Goal: Task Accomplishment & Management: Complete application form

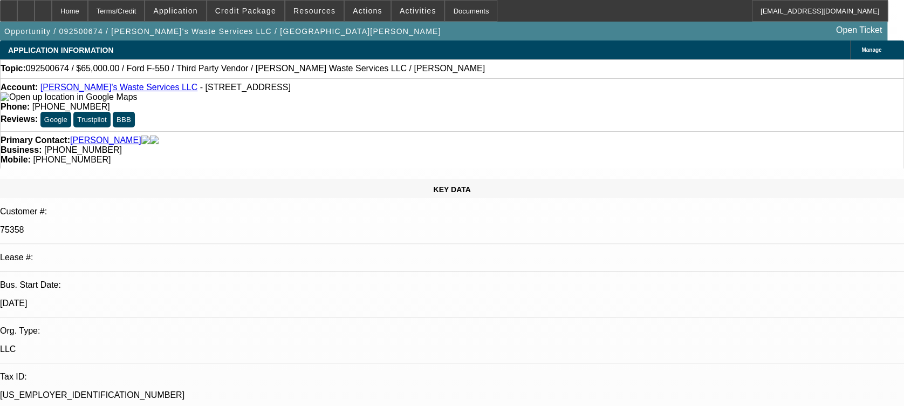
select select "0"
select select "6"
click at [35, 3] on div at bounding box center [25, 11] width 17 height 22
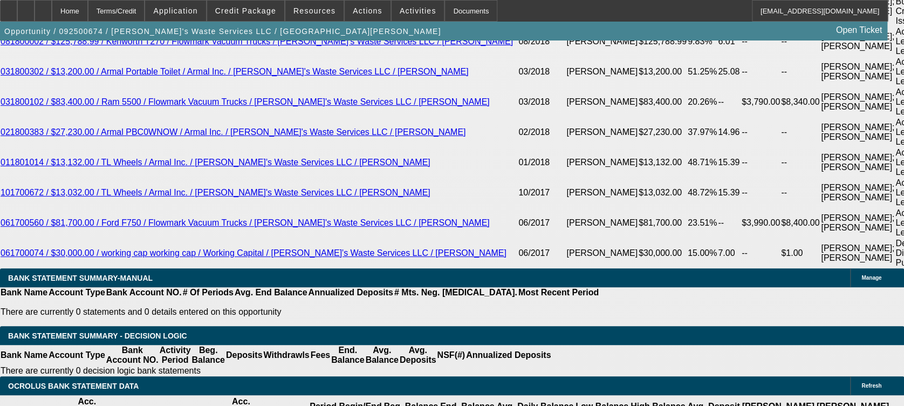
scroll to position [2050, 0]
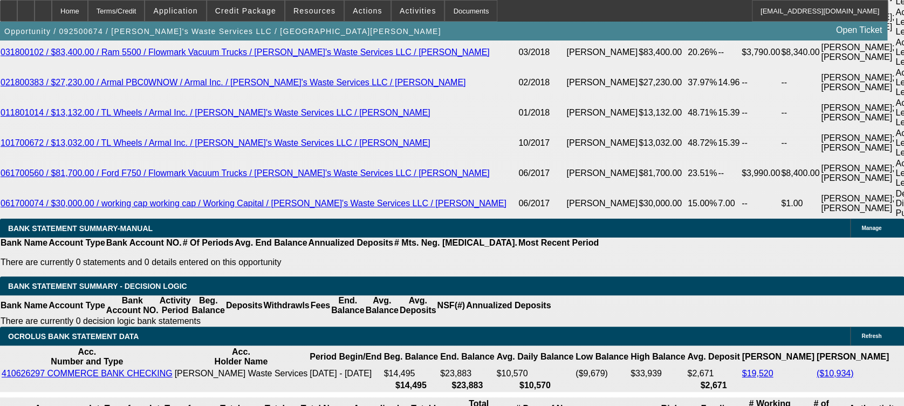
scroll to position [2136, 0]
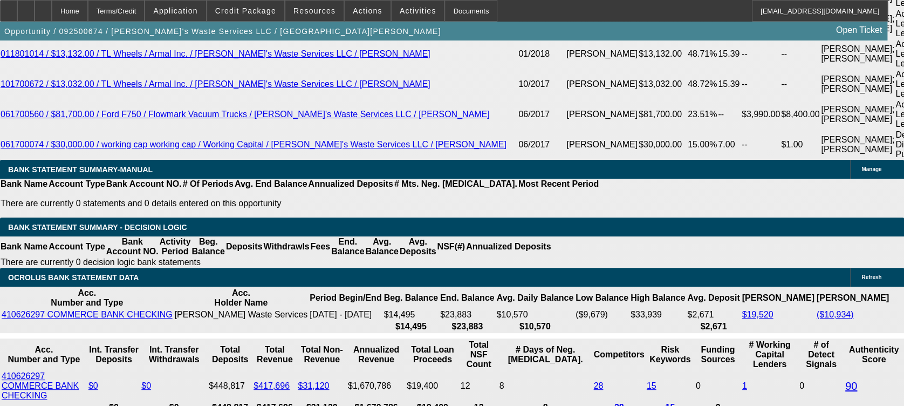
scroll to position [2173, 0]
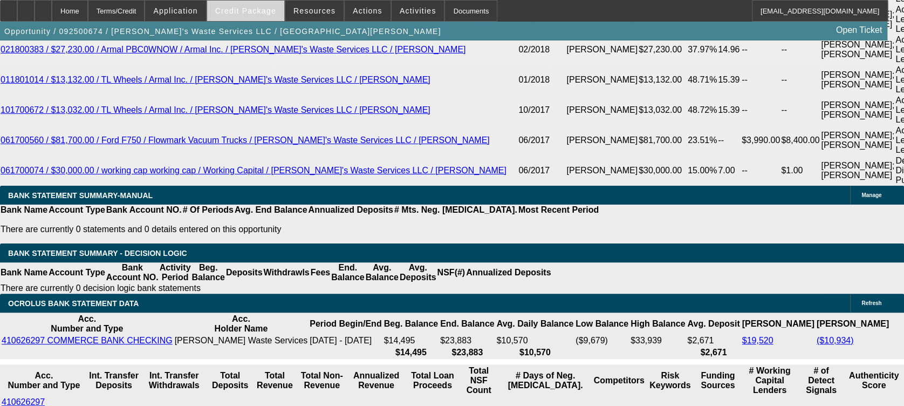
click at [245, 6] on span at bounding box center [245, 11] width 77 height 26
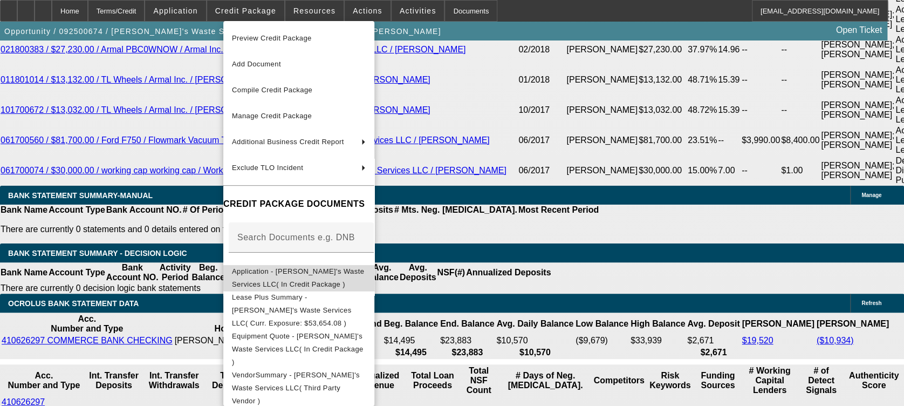
click at [374, 265] on button "Application - Charlene's Waste Services LLC( In Credit Package )" at bounding box center [298, 278] width 151 height 26
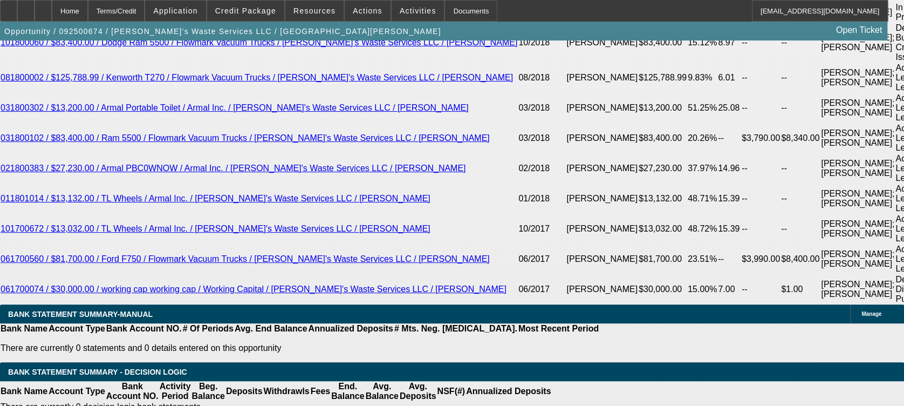
scroll to position [2054, 0]
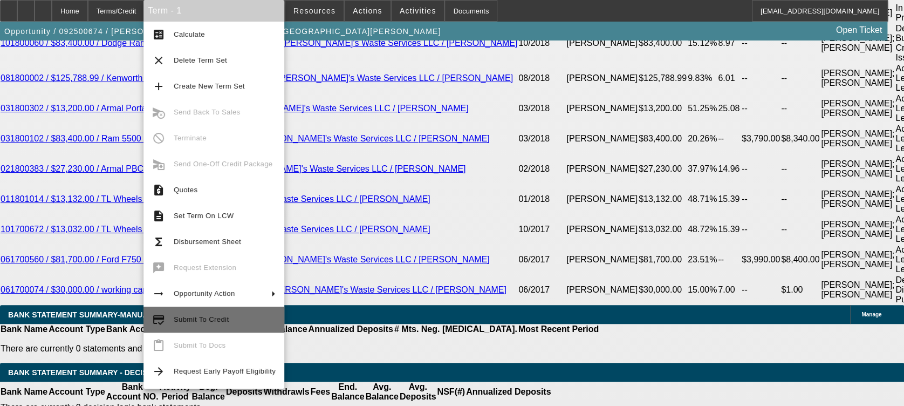
click at [218, 328] on button "credit_score Submit To Credit" at bounding box center [213, 319] width 141 height 26
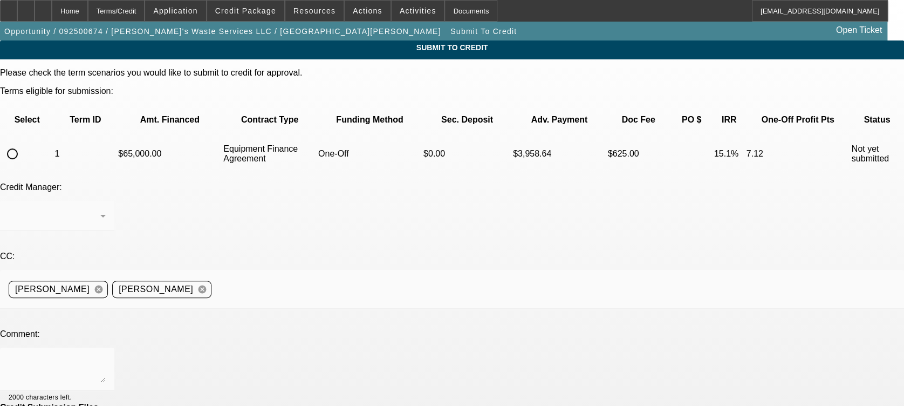
click at [114, 201] on mat-form-field at bounding box center [57, 222] width 114 height 42
click at [23, 143] on input "radio" at bounding box center [13, 154] width 22 height 22
radio input "true"
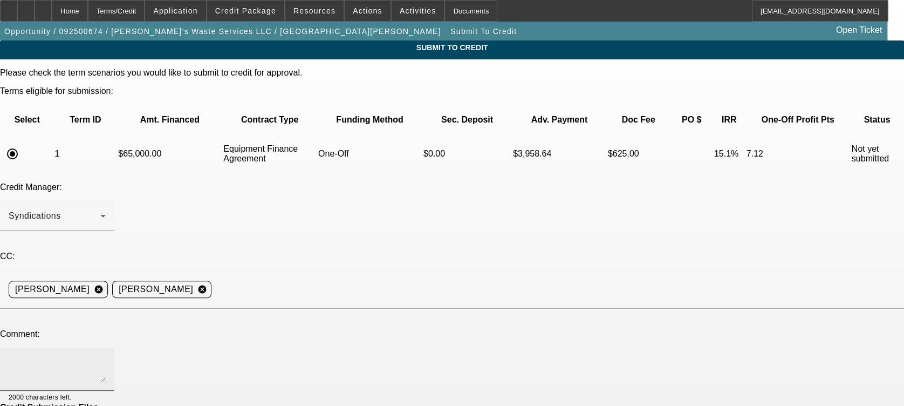
click at [106, 356] on textarea at bounding box center [57, 369] width 97 height 26
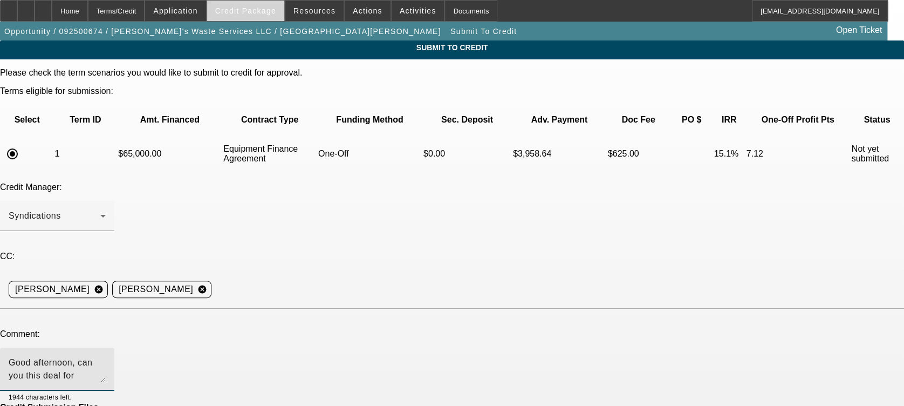
click at [252, 9] on span "Credit Package" at bounding box center [245, 10] width 61 height 9
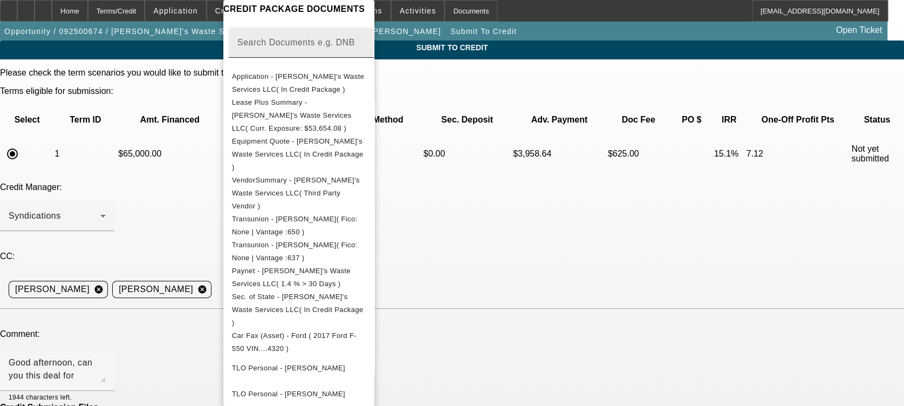
scroll to position [175, 0]
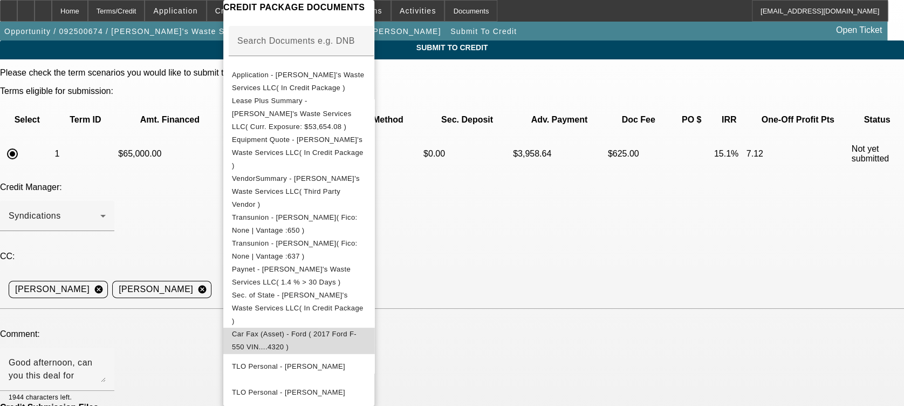
click at [345, 330] on span "Car Fax (Asset) - Ford ( 2017 Ford F-550 VIN....4320 )" at bounding box center [294, 340] width 125 height 21
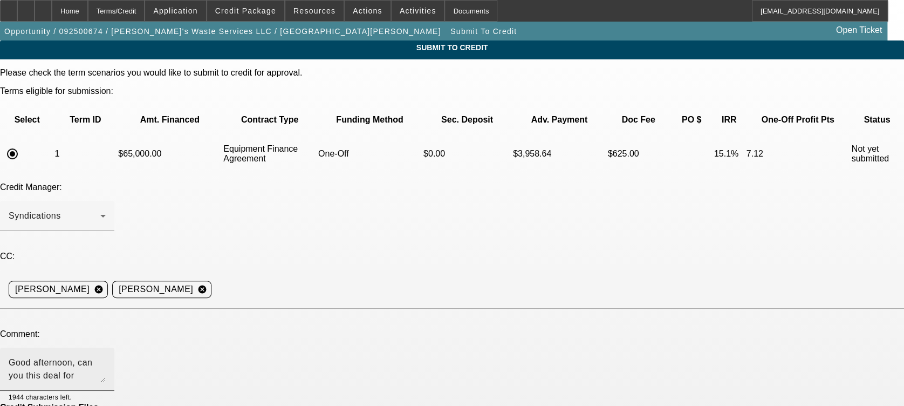
click at [106, 356] on textarea "Good afternoon, can you this deal for Channel partners." at bounding box center [57, 369] width 97 height 26
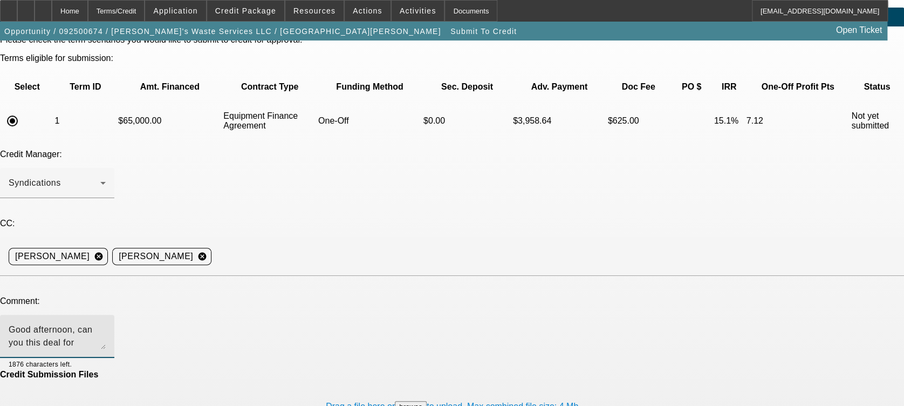
scroll to position [0, 0]
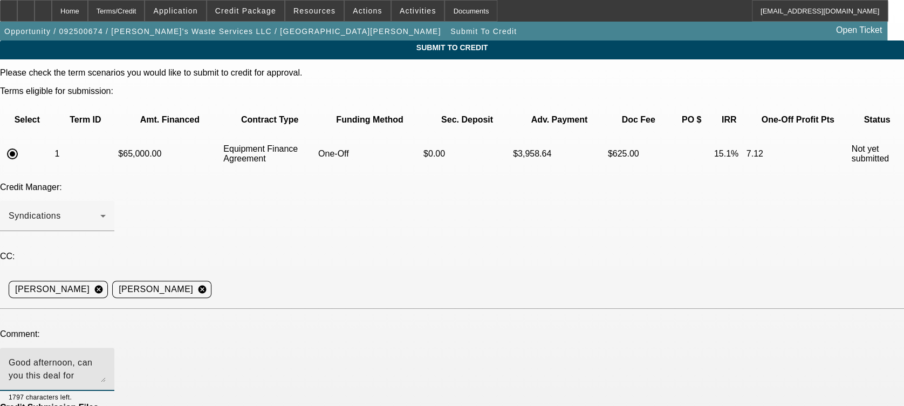
click at [106, 356] on textarea "Good afternoon, can you this deal for Channel partners. The PGs know the seller…" at bounding box center [57, 369] width 97 height 26
click at [106, 356] on textarea "Good afternoon, can you consider this deal for Channel partners. The PGs know t…" at bounding box center [57, 369] width 97 height 26
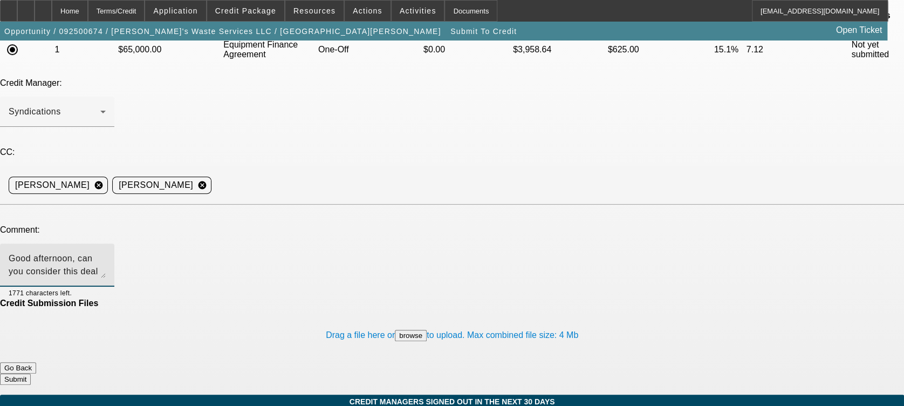
scroll to position [105, 0]
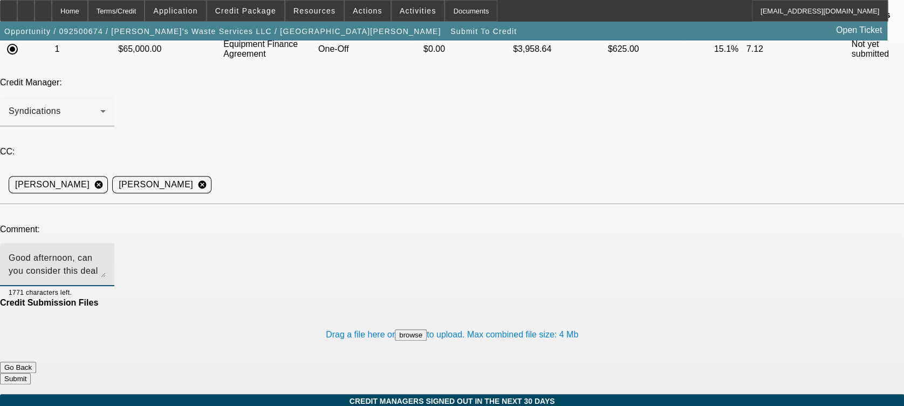
type textarea "Good afternoon, can you consider this deal for Channel partners. The PGs know t…"
click at [31, 373] on button "Submit" at bounding box center [15, 378] width 31 height 11
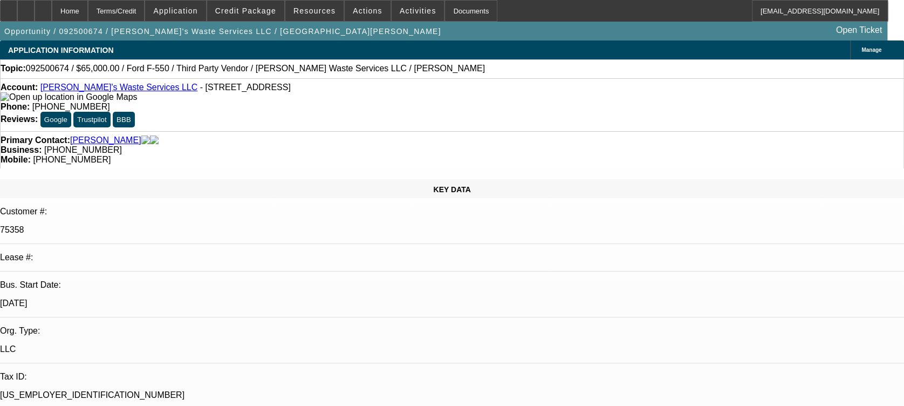
select select "0"
select select "6"
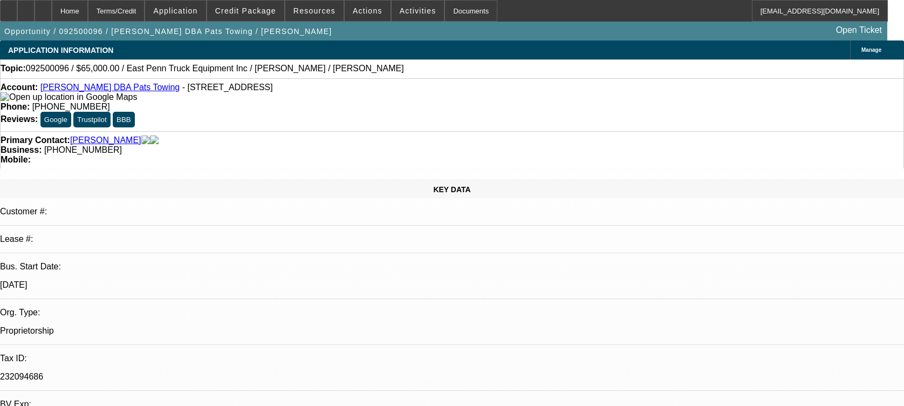
select select "0"
select select "2"
select select "0.1"
select select "4"
